Goal: Information Seeking & Learning: Learn about a topic

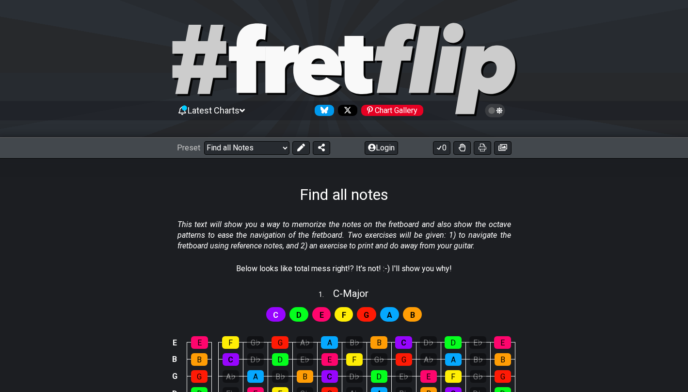
click at [275, 314] on span "C" at bounding box center [275, 315] width 5 height 14
click at [343, 61] on icon at bounding box center [355, 65] width 35 height 58
select select "/welcome"
select select "C"
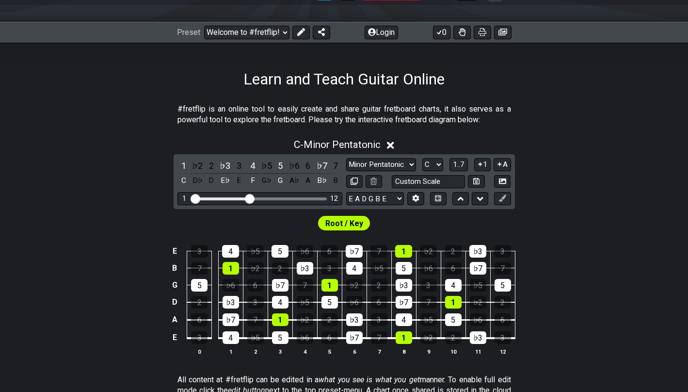
scroll to position [109, 0]
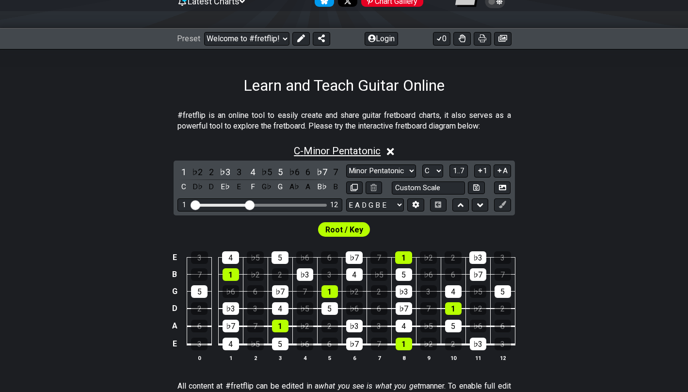
click at [312, 152] on span "C - Minor Pentatonic" at bounding box center [337, 151] width 87 height 12
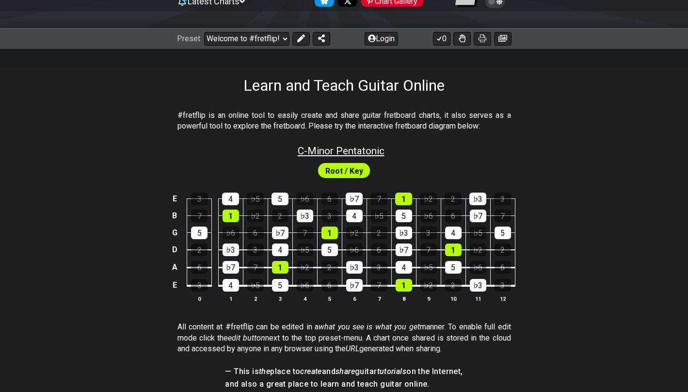
click at [312, 152] on span "C - Minor Pentatonic" at bounding box center [341, 151] width 87 height 12
select select "C"
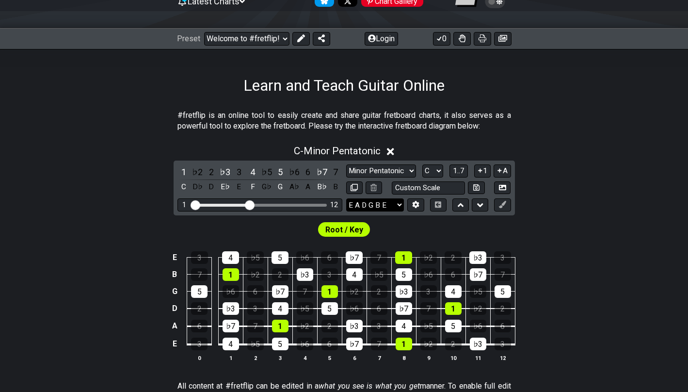
click at [380, 209] on select "E A D G B E E A D G B E E A D G B E B E A D F♯ B A D G C E A D A D G B E E♭ A♭ …" at bounding box center [375, 204] width 58 height 13
click at [331, 146] on span "C - Minor Pentatonic" at bounding box center [337, 151] width 87 height 12
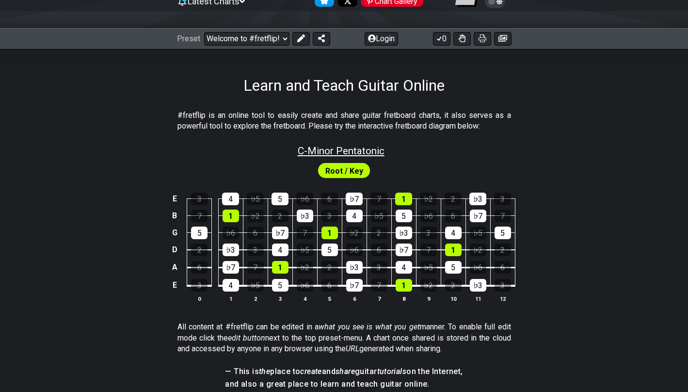
click at [358, 148] on span "C - Minor Pentatonic" at bounding box center [341, 151] width 87 height 12
select select "C"
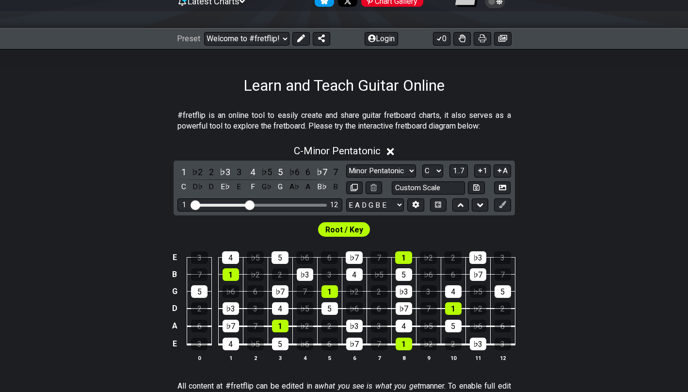
click at [394, 149] on icon at bounding box center [390, 151] width 7 height 7
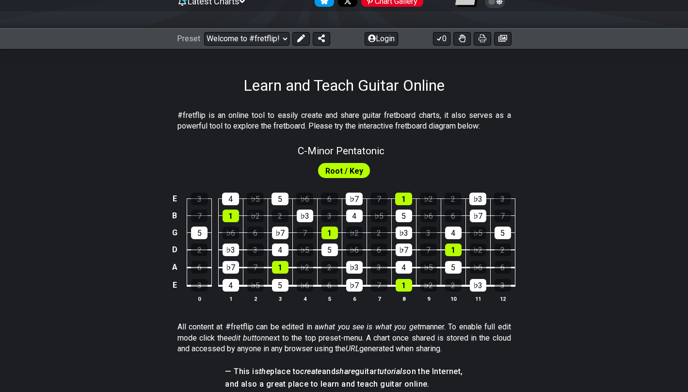
click at [394, 149] on div "C - Minor Pentatonic" at bounding box center [344, 147] width 688 height 17
select select "C"
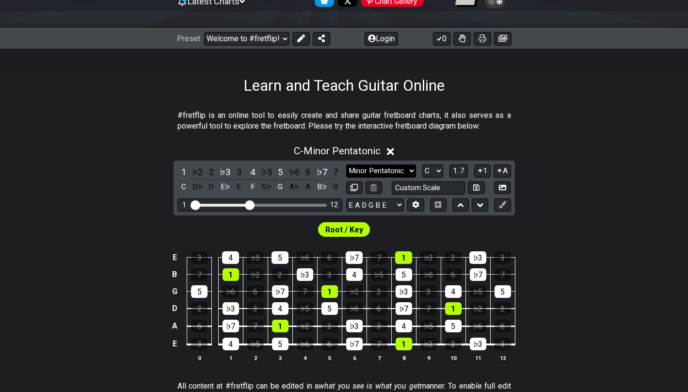
click at [376, 170] on select "Minor Pentatonic Click to edit Minor Pentatonic Major Pentatonic Minor Blues Ma…" at bounding box center [381, 170] width 70 height 13
select select "Mixolydian"
click at [346, 164] on select "Minor Pentatonic Click to edit Minor Pentatonic Major Pentatonic Minor Blues Ma…" at bounding box center [381, 170] width 70 height 13
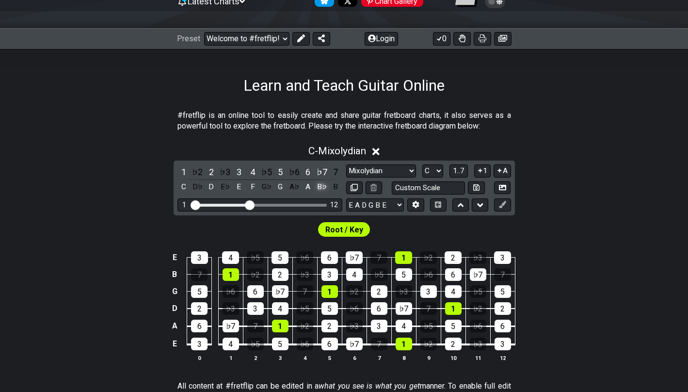
click at [321, 182] on div "B♭" at bounding box center [322, 186] width 13 height 13
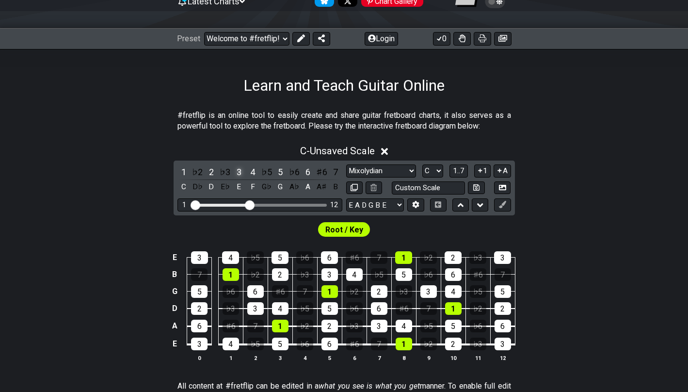
click at [241, 170] on div "3" at bounding box center [239, 171] width 13 height 13
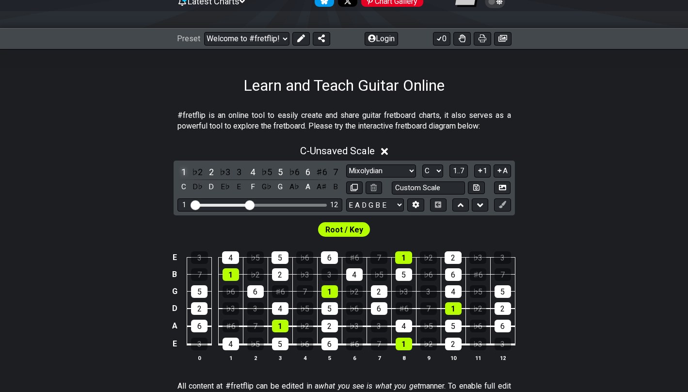
click at [184, 172] on div "1" at bounding box center [184, 171] width 13 height 13
click at [213, 172] on div "2" at bounding box center [211, 171] width 13 height 13
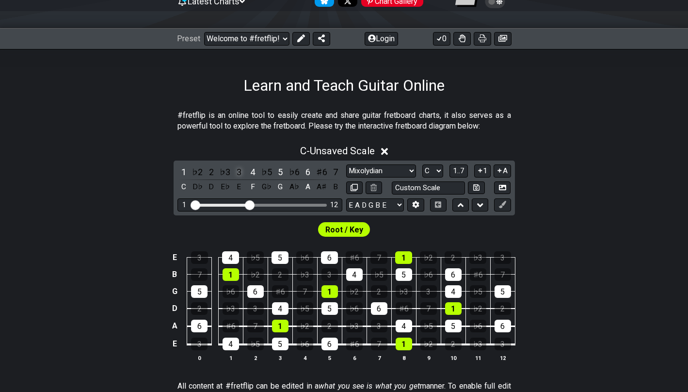
click at [239, 172] on div "3" at bounding box center [239, 171] width 13 height 13
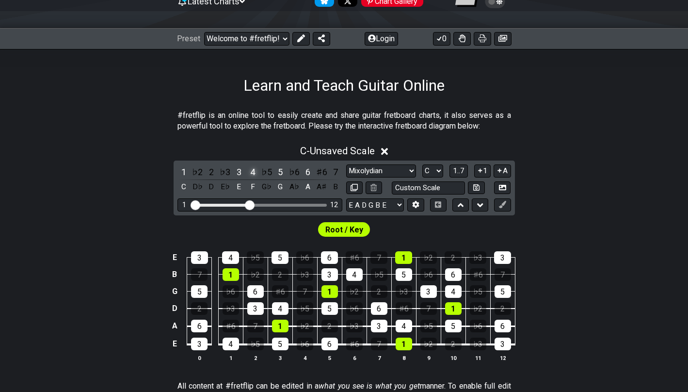
click at [252, 173] on div "4" at bounding box center [252, 171] width 13 height 13
click at [309, 172] on div "6" at bounding box center [308, 171] width 13 height 13
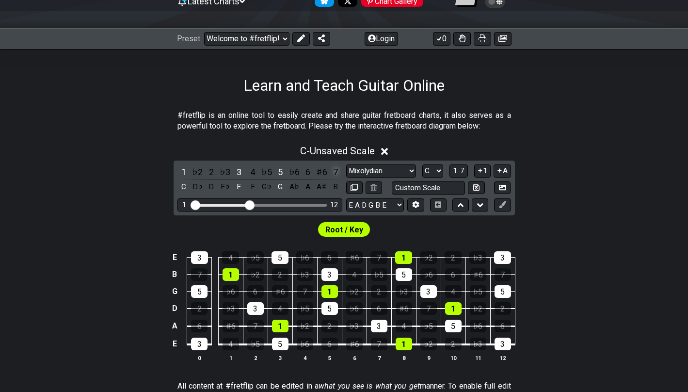
click at [340, 172] on div "7" at bounding box center [335, 171] width 13 height 13
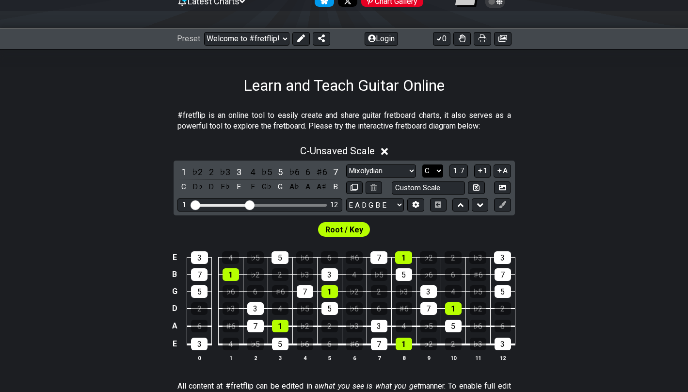
click at [438, 172] on select "A♭ A A♯ B♭ B C C♯ D♭ D D♯ E♭ E F F♯ G♭ G G♯" at bounding box center [432, 170] width 21 height 13
select select "Bb"
click at [422, 164] on select "A♭ A A♯ B♭ B C C♯ D♭ D D♯ E♭ E F F♯ G♭ G G♯" at bounding box center [432, 170] width 21 height 13
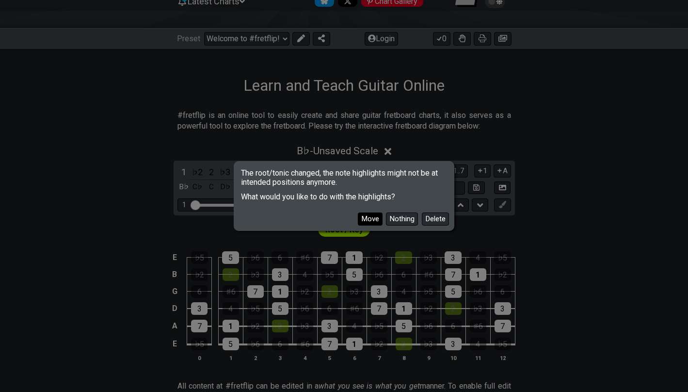
click at [366, 217] on button "Move" at bounding box center [370, 218] width 25 height 13
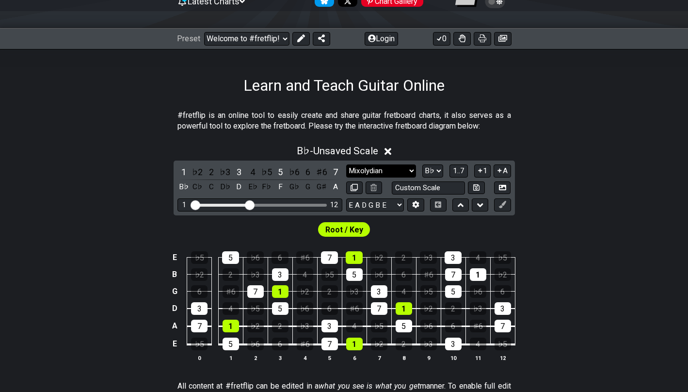
click at [380, 166] on select "Minor Pentatonic Click to edit Minor Pentatonic Major Pentatonic Minor Blues Ma…" at bounding box center [381, 170] width 70 height 13
click at [346, 164] on select "Minor Pentatonic Click to edit Minor Pentatonic Major Pentatonic Minor Blues Ma…" at bounding box center [381, 170] width 70 height 13
click at [323, 170] on div "♯6" at bounding box center [322, 171] width 13 height 13
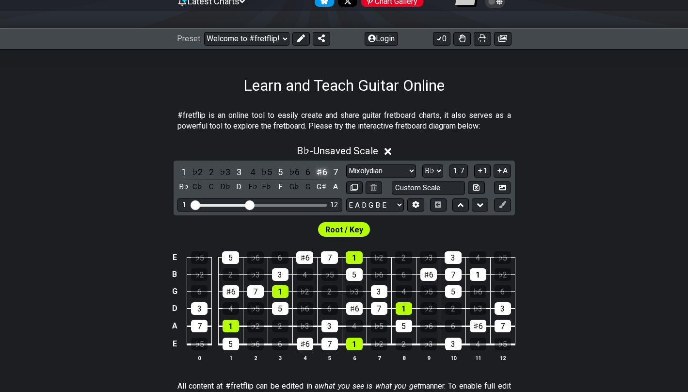
click at [323, 170] on div "♯6" at bounding box center [322, 171] width 13 height 13
click at [323, 170] on div "♭7" at bounding box center [322, 171] width 13 height 13
click at [332, 168] on div "7" at bounding box center [335, 171] width 13 height 13
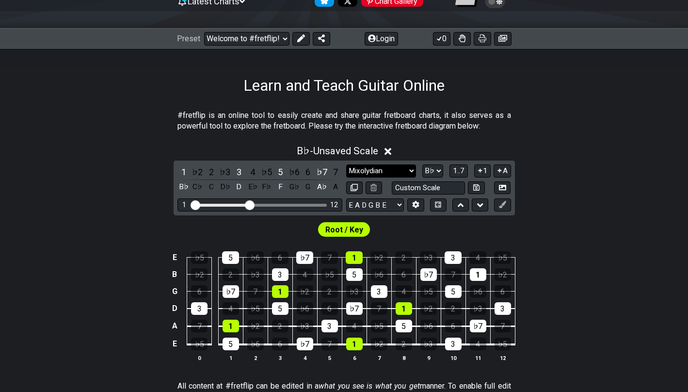
click at [392, 169] on select "Minor Pentatonic Click to edit Minor Pentatonic Major Pentatonic Minor Blues Ma…" at bounding box center [381, 170] width 70 height 13
select select "Major"
click at [346, 164] on select "Minor Pentatonic Click to edit Minor Pentatonic Major Pentatonic Minor Blues Ma…" at bounding box center [381, 170] width 70 height 13
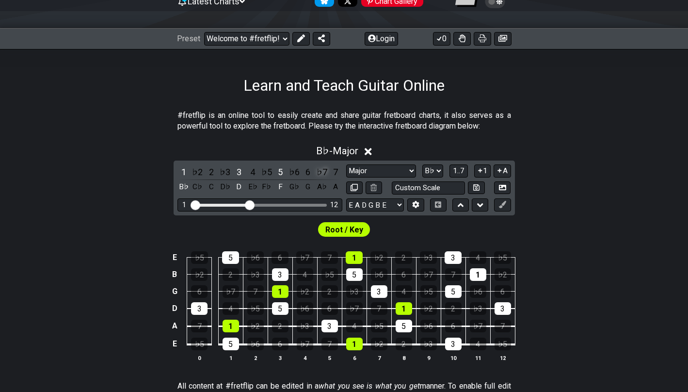
click at [320, 170] on div "♭7" at bounding box center [322, 171] width 13 height 13
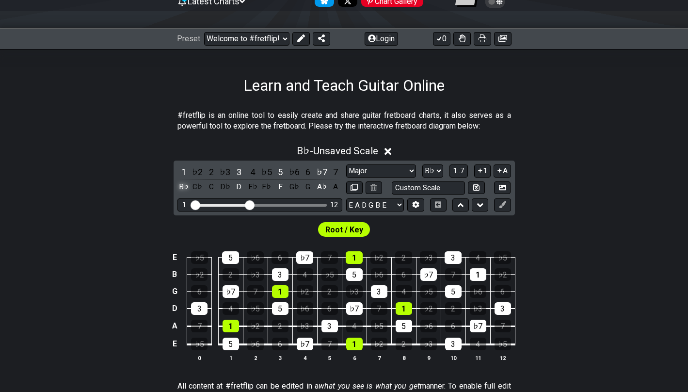
click at [181, 186] on div "B♭" at bounding box center [184, 186] width 13 height 13
click at [181, 185] on div "B♭" at bounding box center [184, 186] width 13 height 13
click at [254, 170] on div "4" at bounding box center [252, 171] width 13 height 13
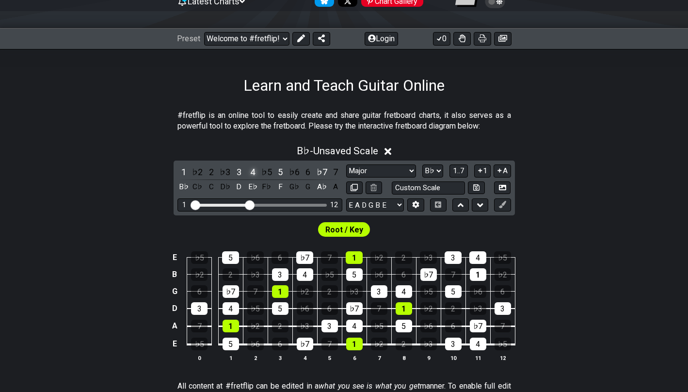
click at [254, 170] on div "4" at bounding box center [252, 171] width 13 height 13
click at [269, 155] on div "B♭ - Unsaved Scale" at bounding box center [344, 148] width 688 height 18
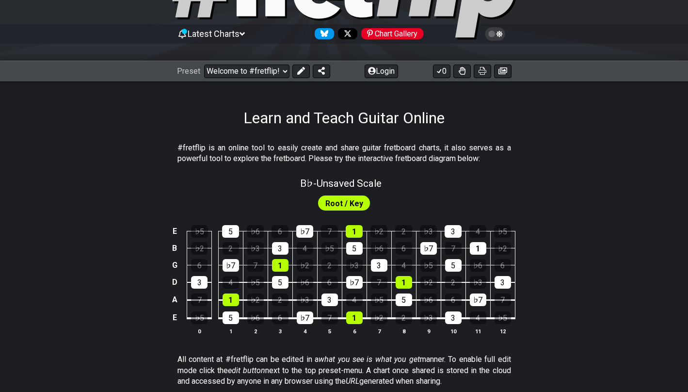
scroll to position [70, 0]
